Goal: Task Accomplishment & Management: Complete application form

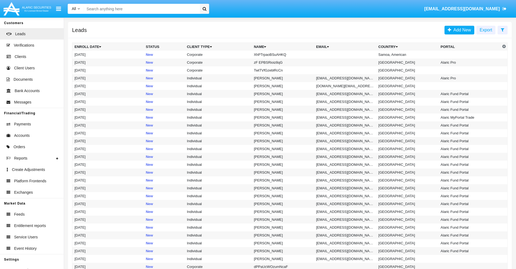
click at [502, 30] on icon at bounding box center [503, 30] width 4 height 4
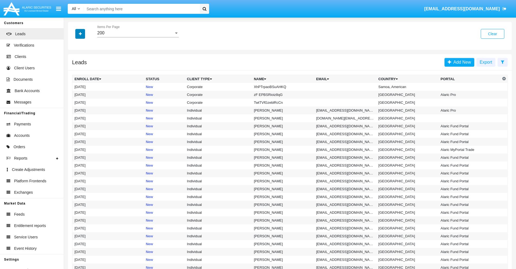
click at [80, 34] on icon "button" at bounding box center [80, 34] width 3 height 4
click at [85, 61] on span "Name" at bounding box center [85, 60] width 12 height 7
click at [74, 63] on input "Name" at bounding box center [74, 63] width 0 height 0
checkbox input "true"
click at [80, 34] on icon "button" at bounding box center [80, 34] width 3 height 4
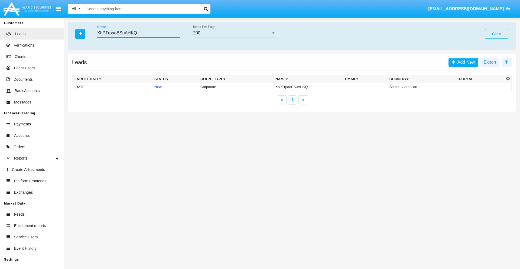
type input "XhPTrpaoBSuAHKQ"
click at [309, 87] on td "XhPTrpaoBSuAHKQ" at bounding box center [308, 87] width 70 height 8
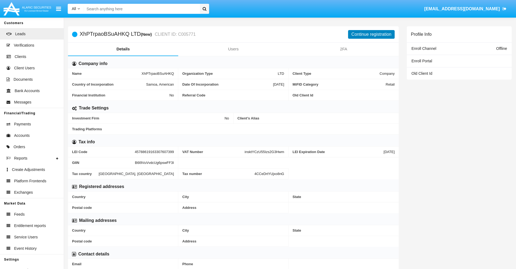
click at [371, 34] on button "Continue registration" at bounding box center [371, 34] width 47 height 9
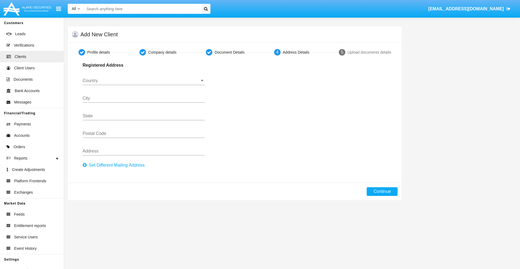
click at [115, 165] on button "Set Different Mailing Address" at bounding box center [115, 165] width 65 height 9
click at [382, 192] on button "Continue" at bounding box center [382, 191] width 31 height 9
click at [105, 164] on button "Add mailing address" at bounding box center [104, 164] width 43 height 7
